Goal: Navigation & Orientation: Find specific page/section

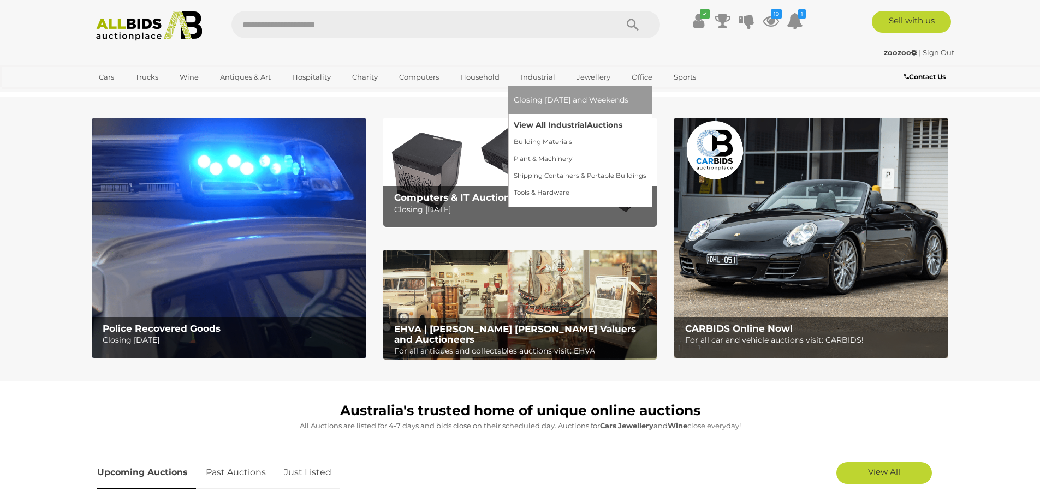
click at [529, 124] on link "View All Industrial Auctions" at bounding box center [580, 125] width 133 height 17
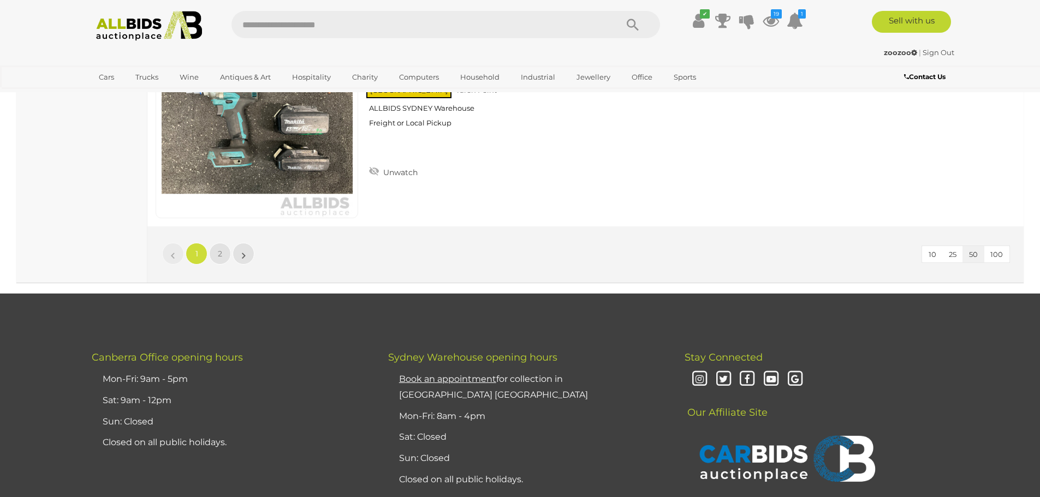
scroll to position [10557, 0]
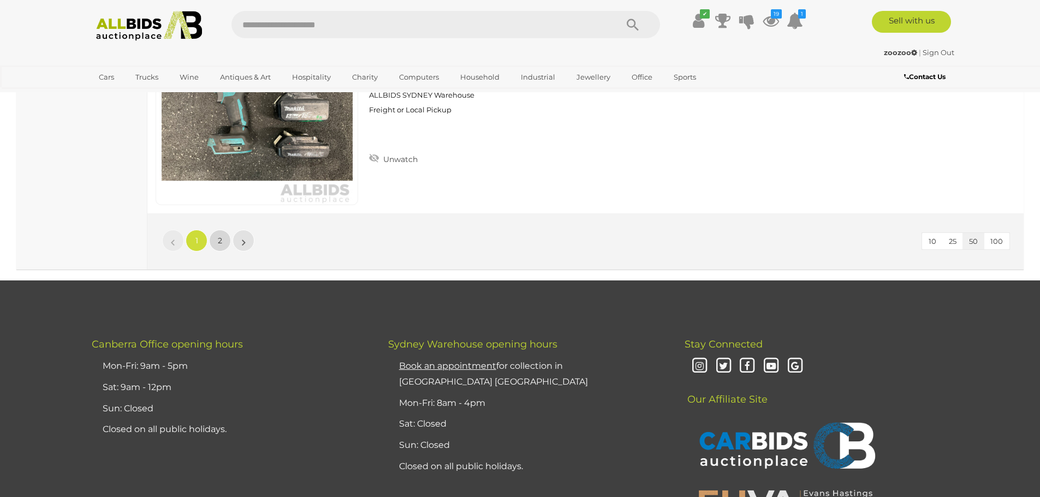
click at [219, 241] on span "2" at bounding box center [220, 241] width 4 height 10
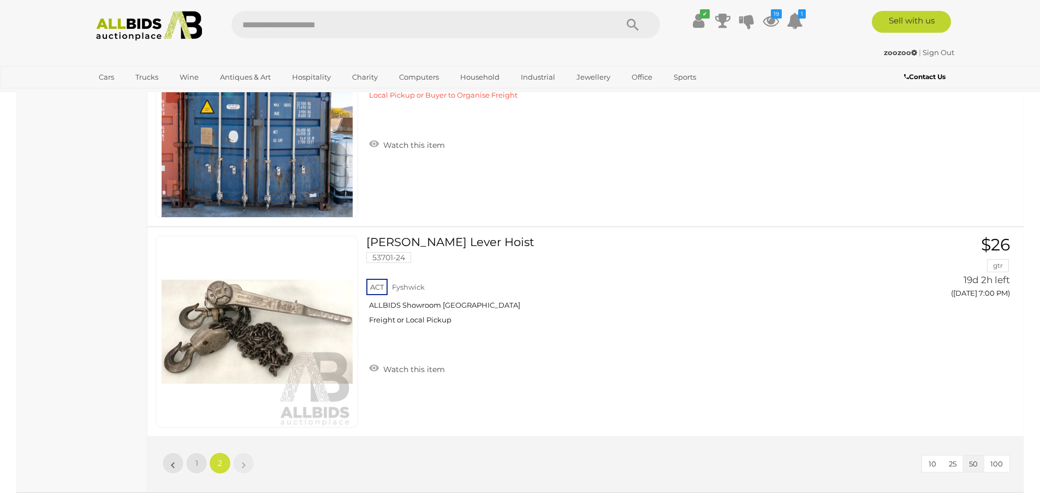
scroll to position [2152, 0]
